Goal: Navigation & Orientation: Find specific page/section

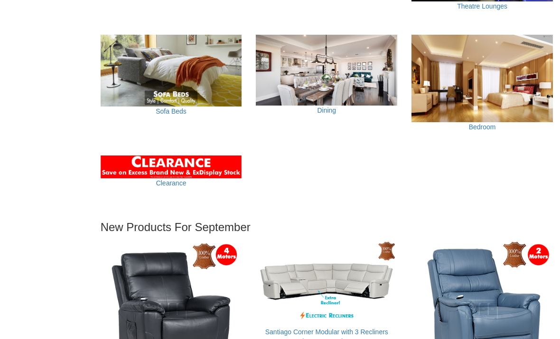
scroll to position [697, 0]
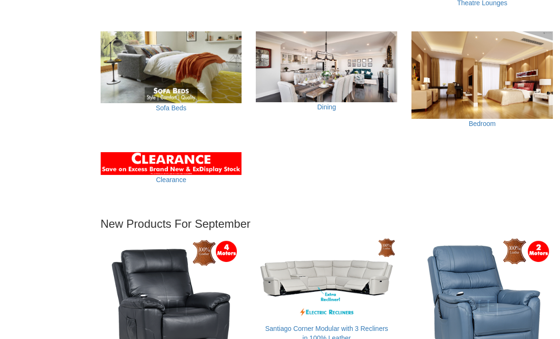
click at [457, 64] on img at bounding box center [482, 74] width 141 height 87
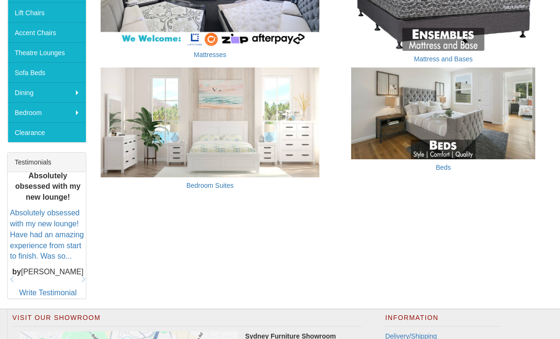
scroll to position [264, 0]
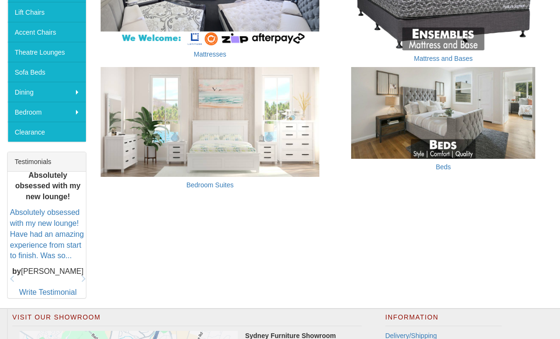
click at [425, 106] on img at bounding box center [443, 112] width 219 height 91
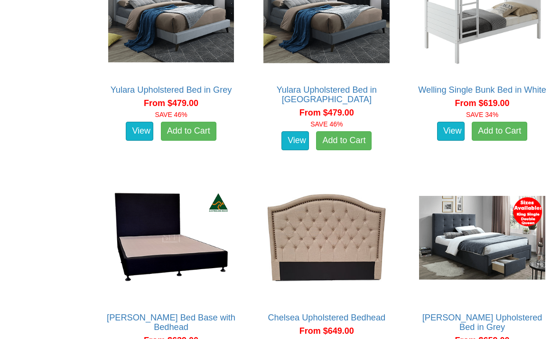
scroll to position [760, 0]
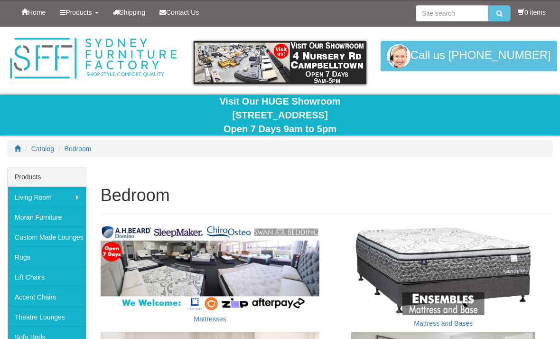
scroll to position [295, 0]
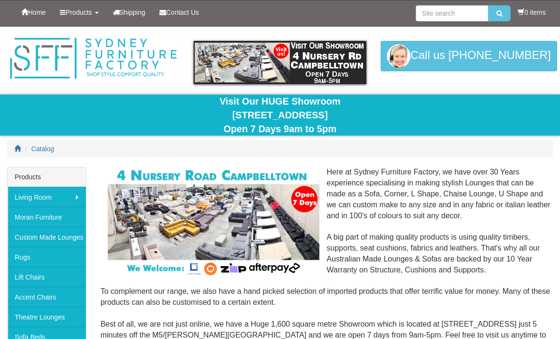
scroll to position [727, 0]
